Goal: Find specific page/section: Find specific page/section

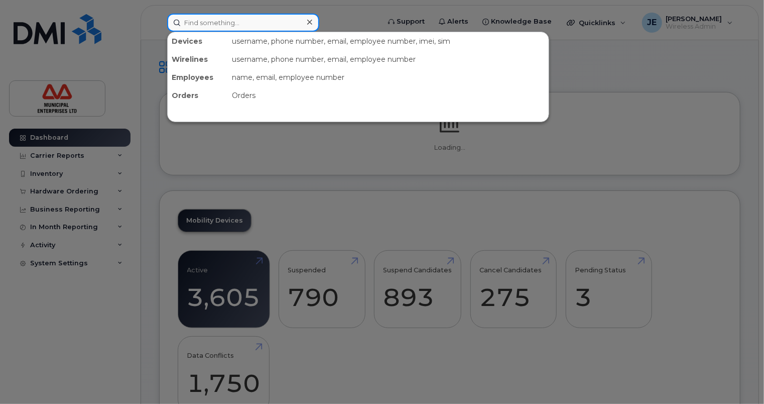
click at [236, 23] on input at bounding box center [243, 23] width 152 height 18
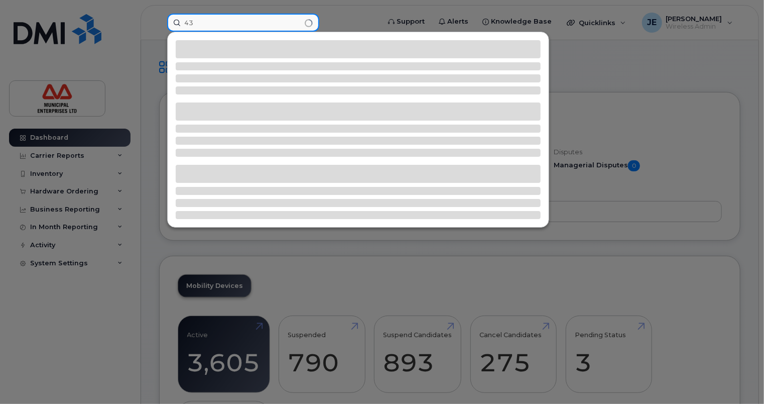
type input "4"
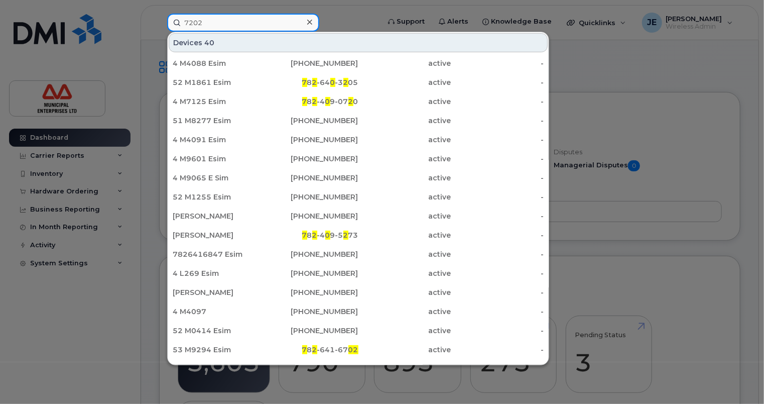
drag, startPoint x: 239, startPoint y: 16, endPoint x: 155, endPoint y: 17, distance: 84.3
click at [159, 17] on div "7202 Devices 40 4 M4088 Esim [PHONE_NUMBER] active - 52 M1861 Esim 7 8 2 -64 0 …" at bounding box center [270, 23] width 222 height 18
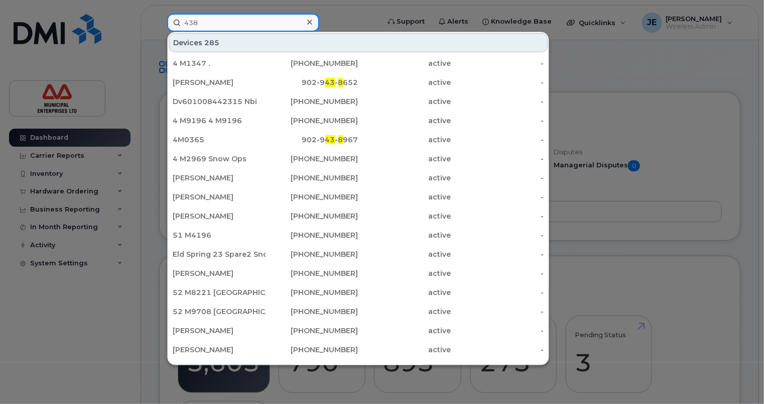
type input "438"
click at [310, 19] on icon at bounding box center [309, 22] width 5 height 8
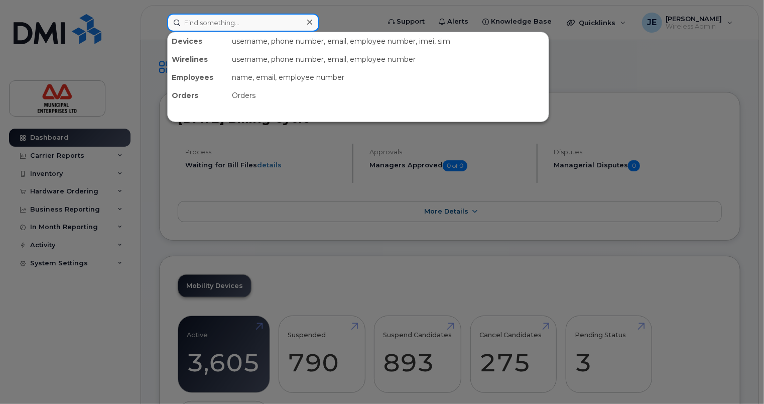
click at [258, 19] on input at bounding box center [243, 23] width 152 height 18
click at [469, 132] on div at bounding box center [382, 202] width 764 height 404
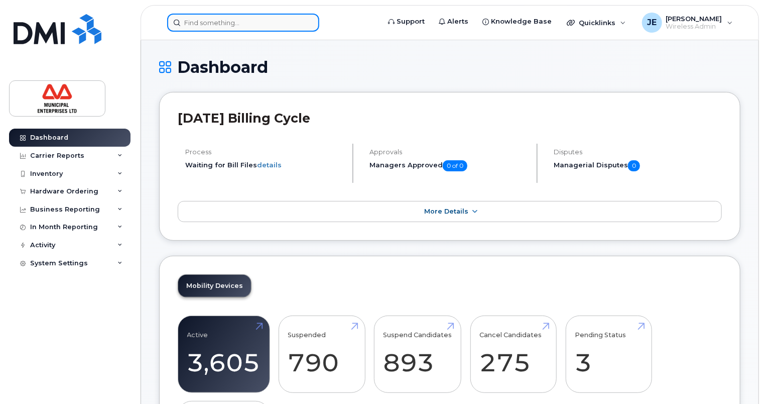
click at [259, 27] on input at bounding box center [243, 23] width 152 height 18
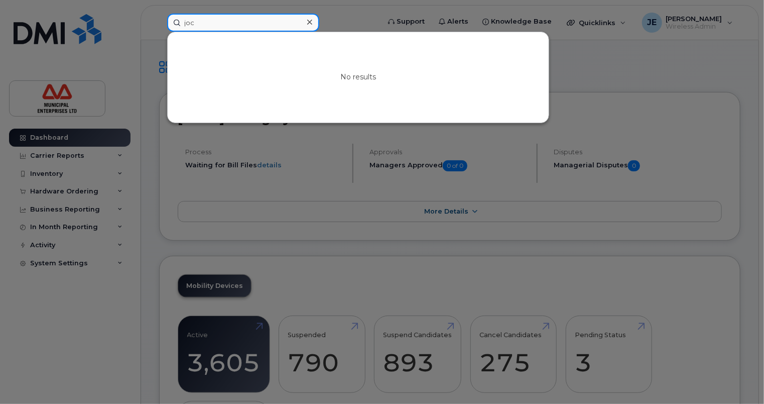
type input "joc"
click at [315, 26] on div at bounding box center [309, 22] width 15 height 15
